Goal: Information Seeking & Learning: Understand process/instructions

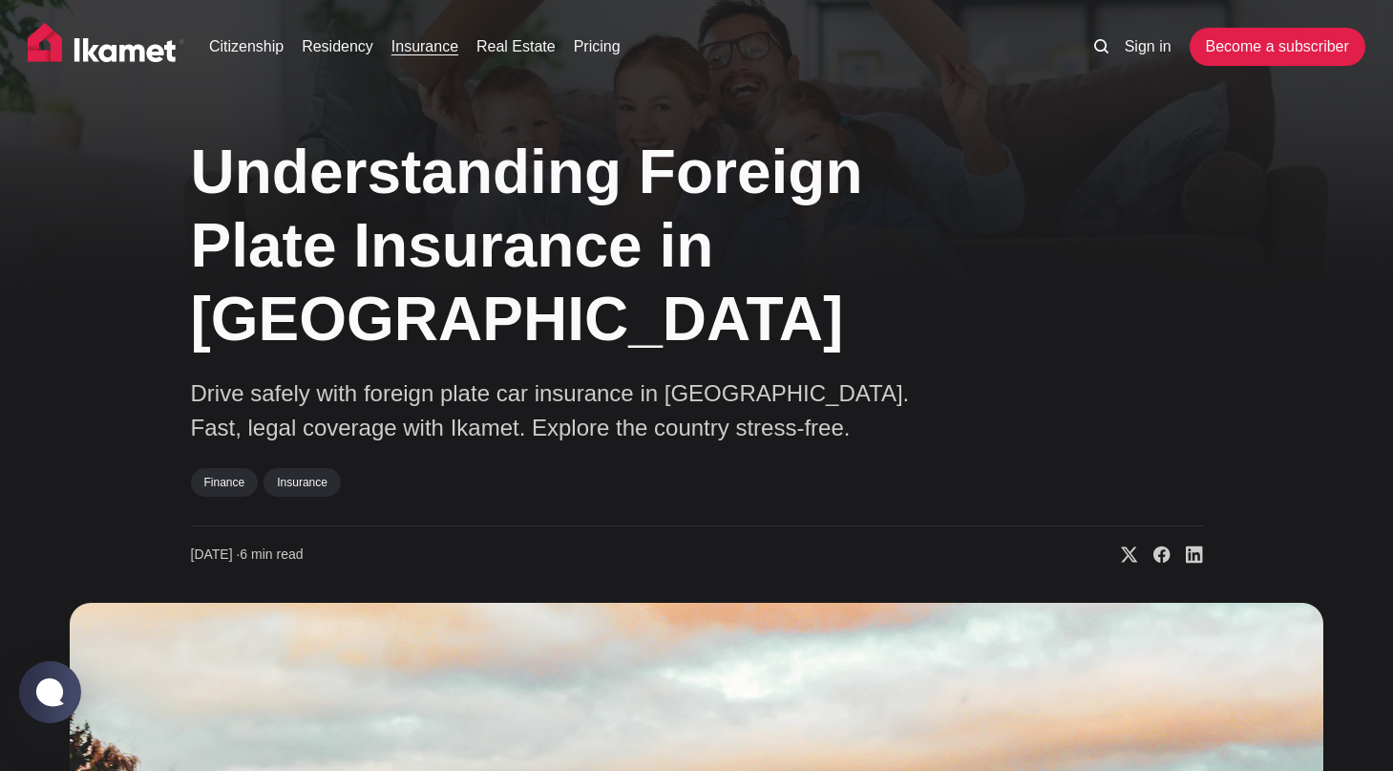
click at [442, 50] on link "Insurance" at bounding box center [425, 46] width 67 height 23
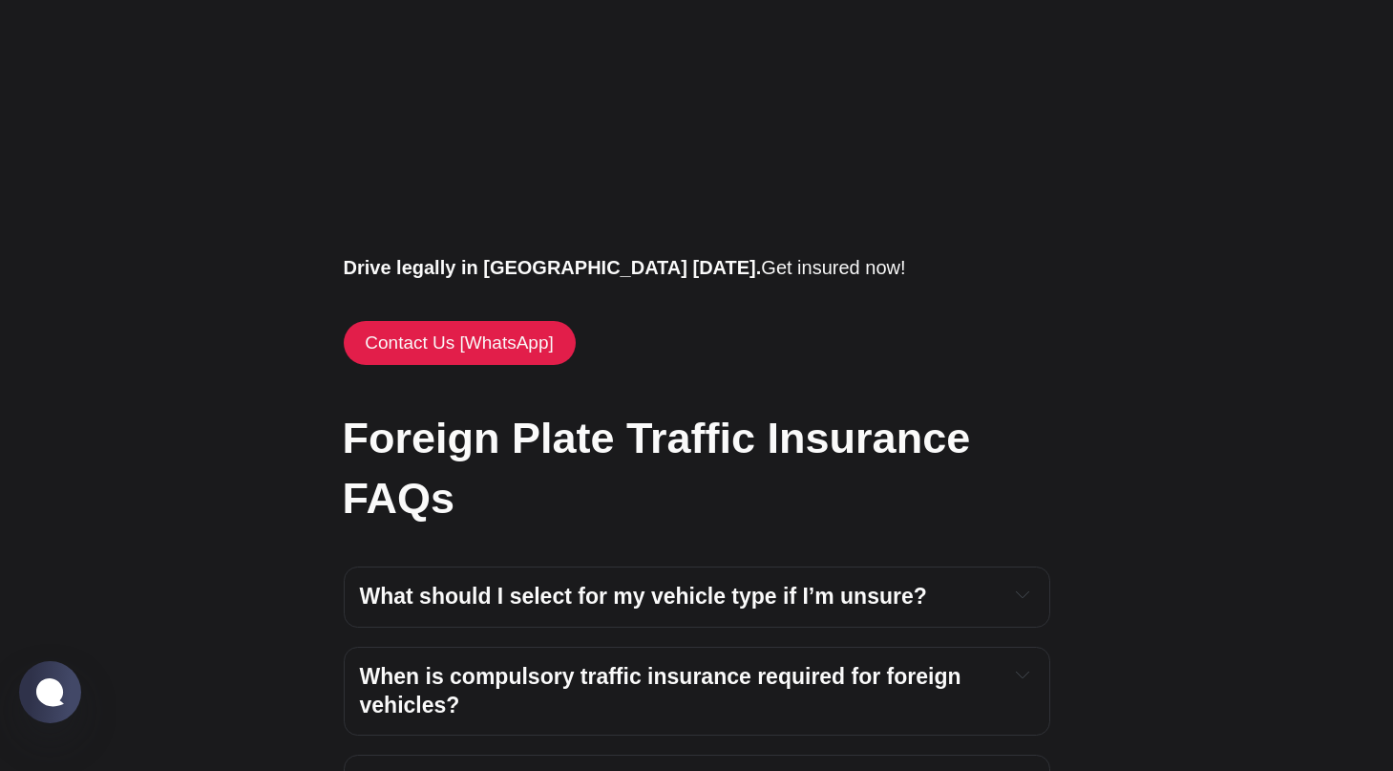
scroll to position [3262, 0]
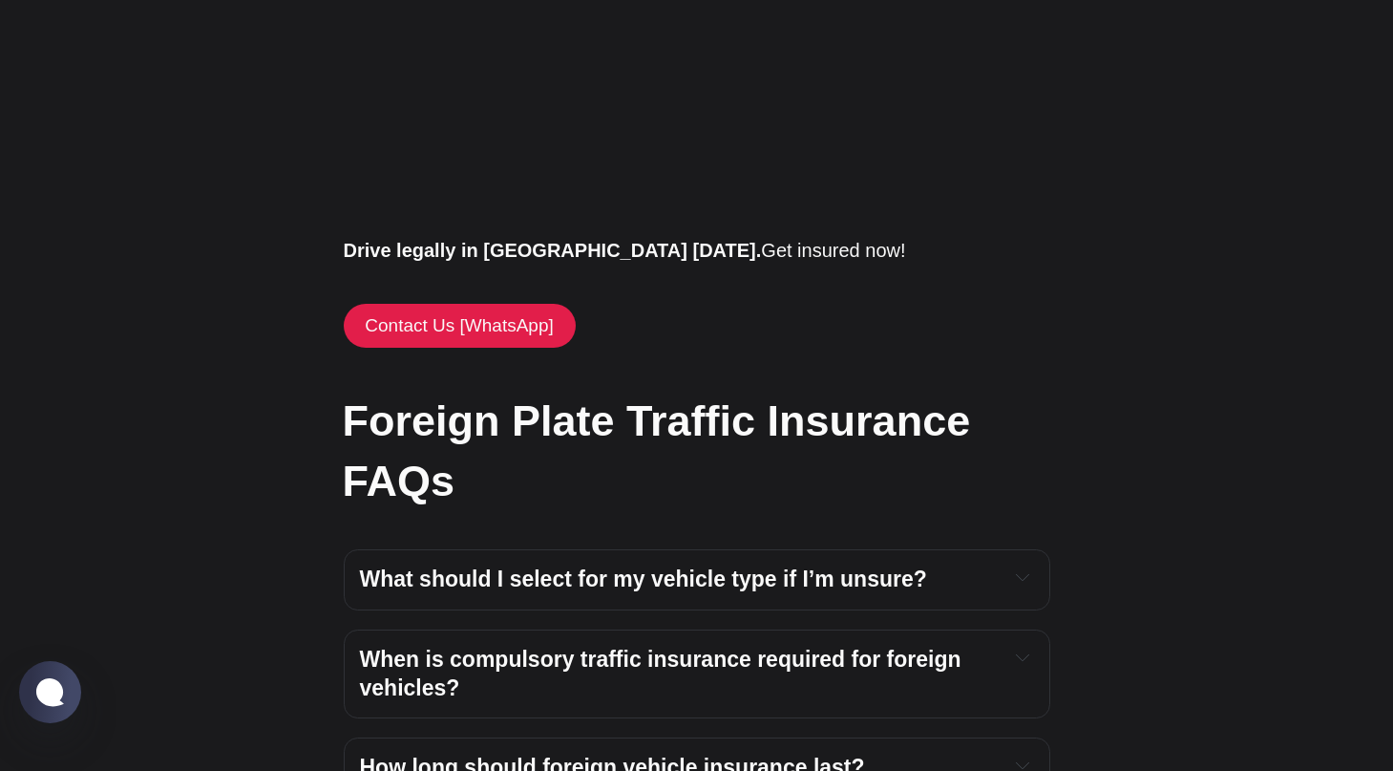
click at [553, 566] on span "What should I select for my vehicle type if I’m unsure?" at bounding box center [643, 578] width 567 height 25
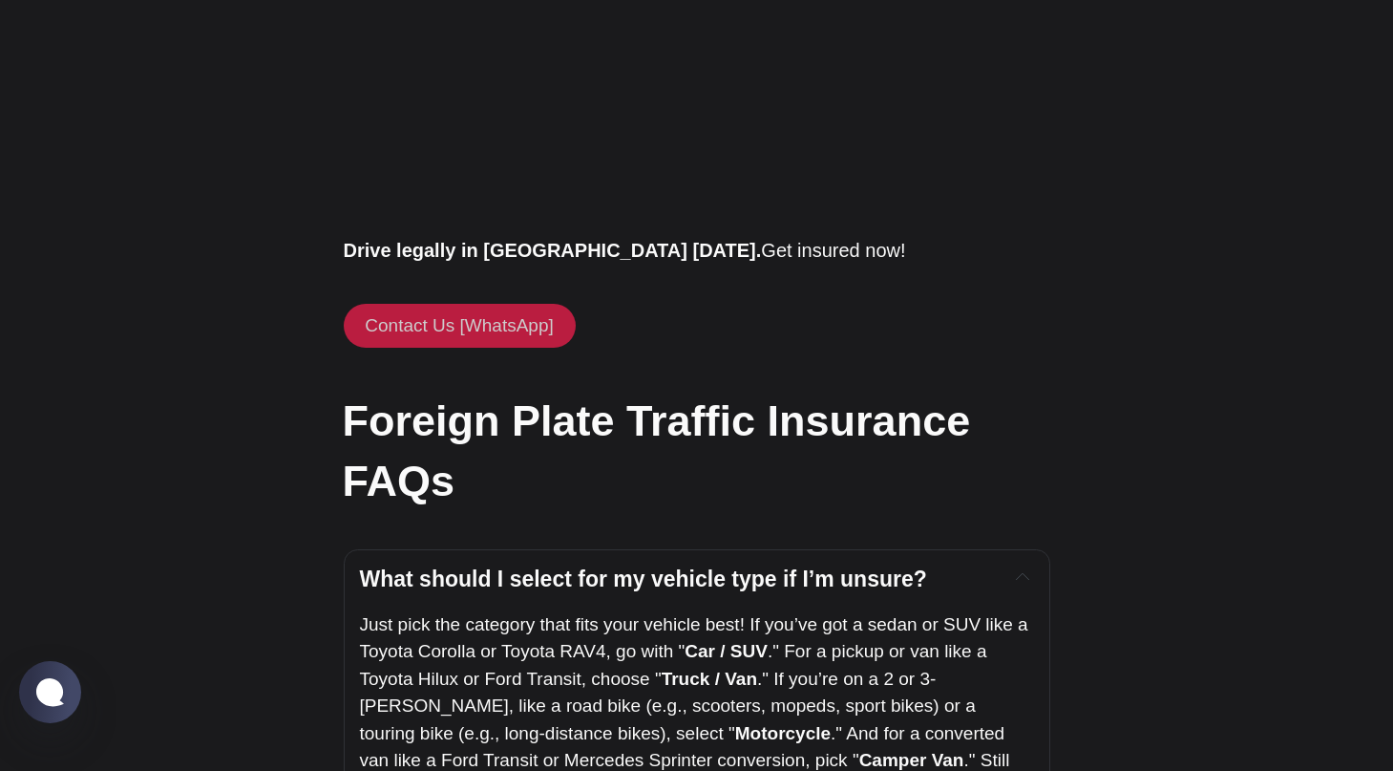
click at [453, 304] on link "Contact Us [WhatsApp]" at bounding box center [460, 326] width 232 height 44
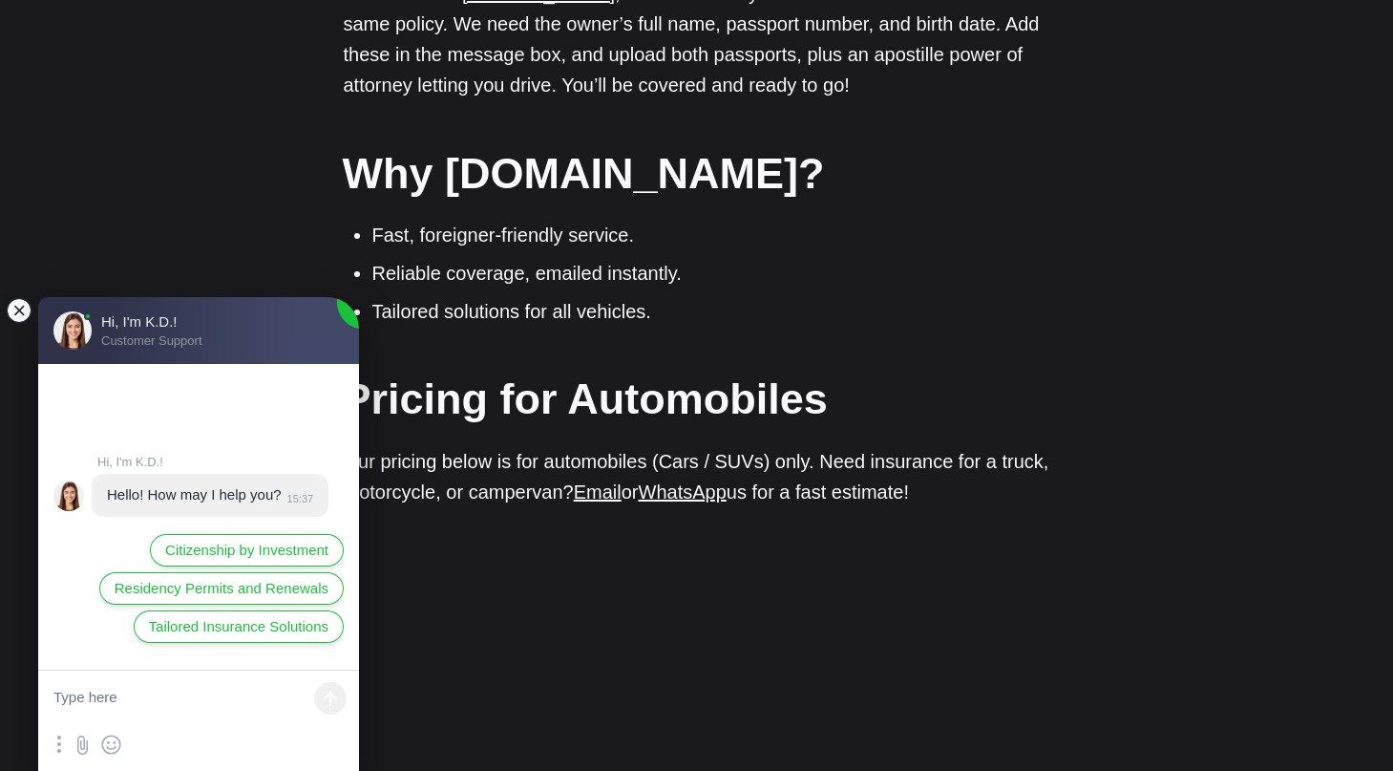
click at [23, 311] on jdiv at bounding box center [19, 310] width 27 height 27
